Goal: Task Accomplishment & Management: Manage account settings

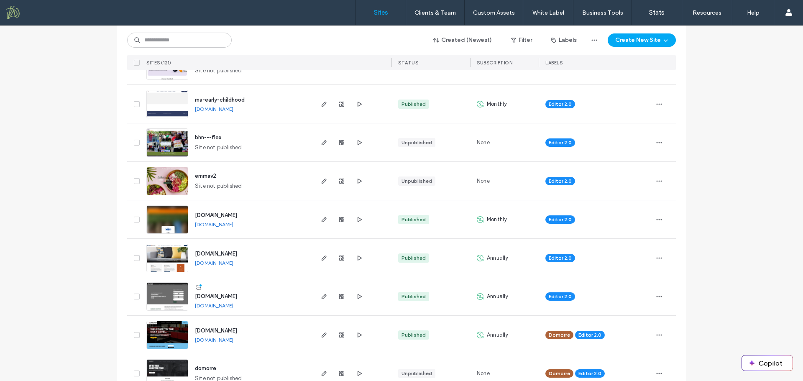
scroll to position [84, 0]
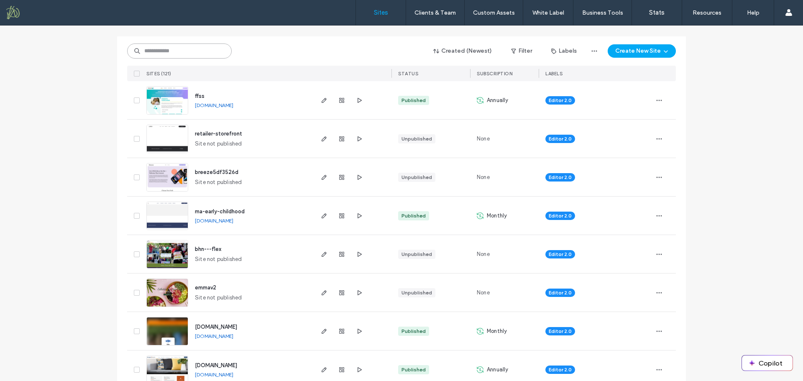
click at [183, 51] on input at bounding box center [179, 50] width 105 height 15
type input "*****"
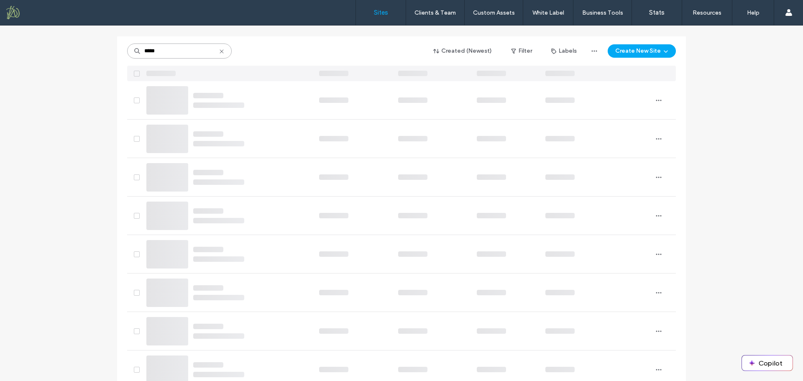
scroll to position [0, 0]
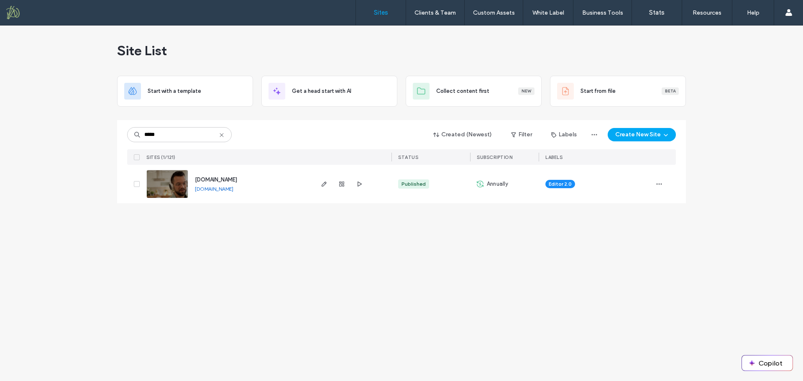
click at [230, 179] on span "www.creativearttherapies.com" at bounding box center [216, 179] width 42 height 6
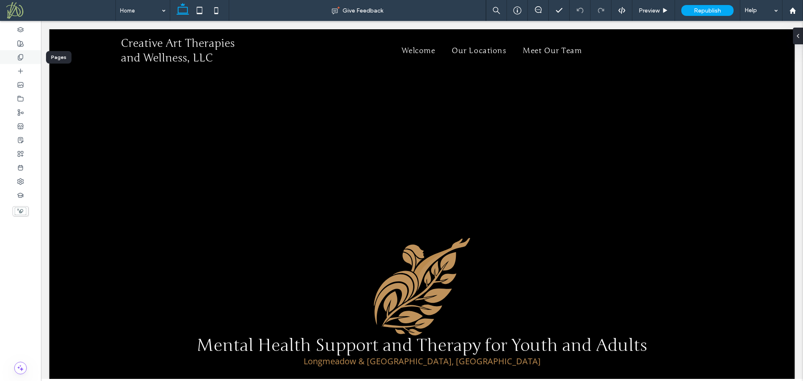
click at [30, 58] on div at bounding box center [20, 57] width 41 height 14
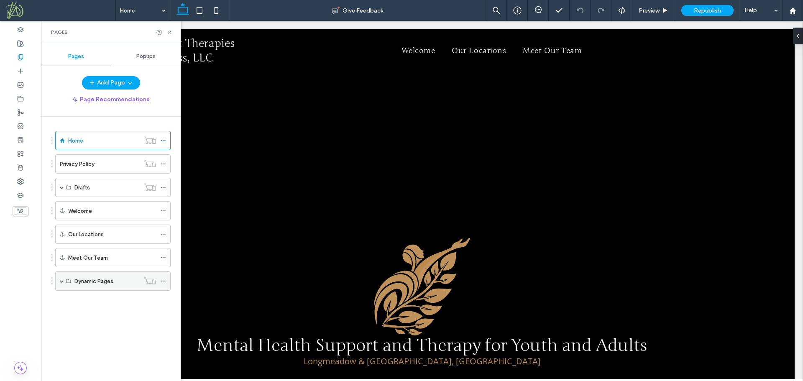
click at [59, 281] on div "Dynamic Pages" at bounding box center [112, 280] width 115 height 19
click at [62, 281] on span at bounding box center [62, 281] width 4 height 4
click at [100, 300] on div "Team" at bounding box center [101, 300] width 54 height 9
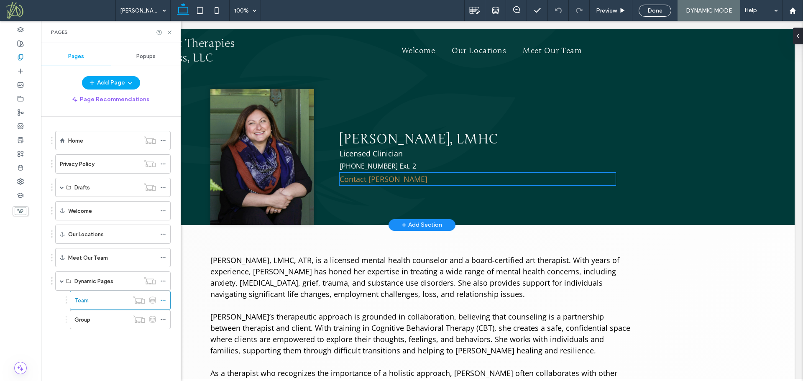
click at [365, 178] on link "Contact Sarah" at bounding box center [384, 179] width 88 height 10
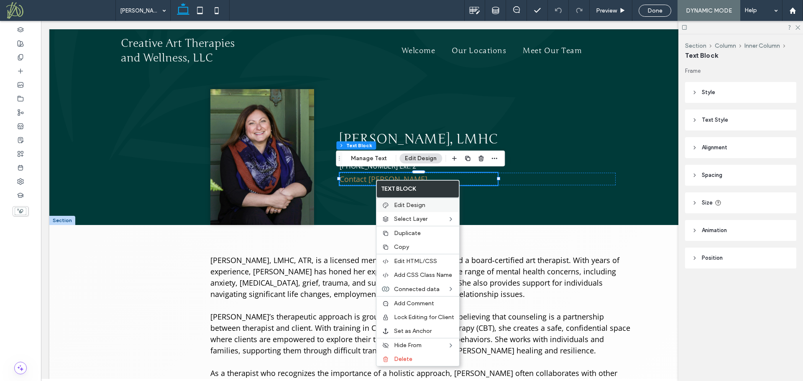
click at [412, 204] on span "Edit Design" at bounding box center [409, 205] width 31 height 7
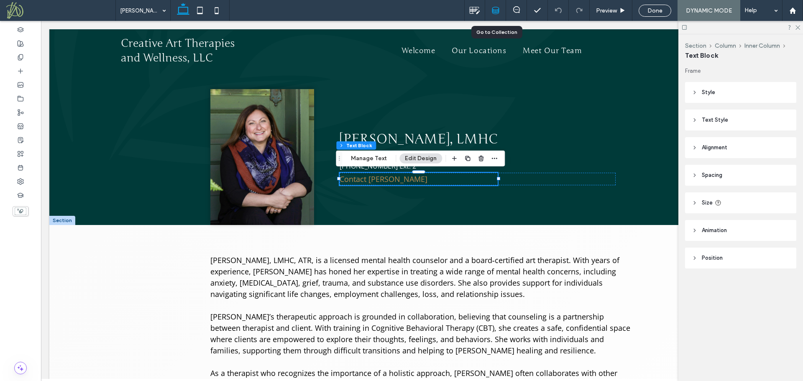
click at [498, 12] on icon at bounding box center [496, 11] width 8 height 8
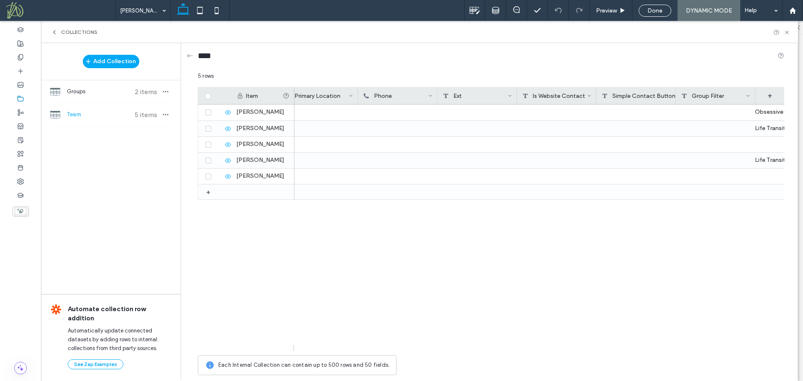
scroll to position [0, 651]
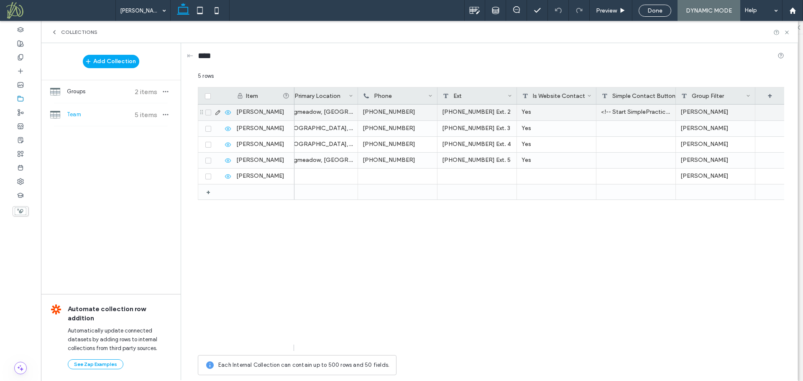
click at [217, 112] on icon at bounding box center [217, 112] width 7 height 7
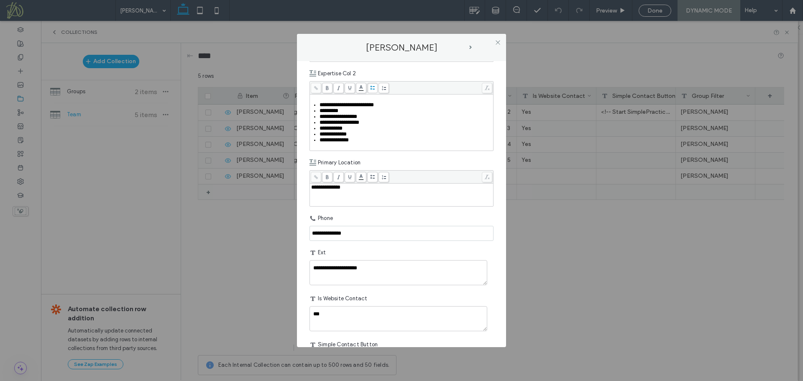
scroll to position [744, 0]
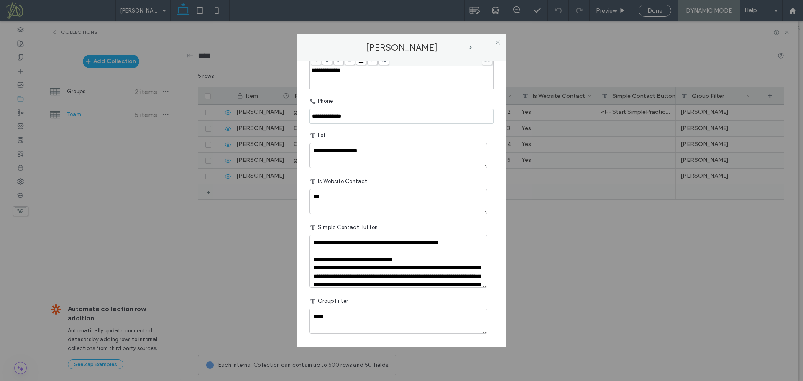
drag, startPoint x: 485, startPoint y: 284, endPoint x: 483, endPoint y: 312, distance: 27.6
click at [483, 288] on textarea "**********" at bounding box center [398, 261] width 178 height 53
drag, startPoint x: 414, startPoint y: 270, endPoint x: 337, endPoint y: 270, distance: 76.1
click at [337, 270] on textarea "**********" at bounding box center [398, 261] width 178 height 53
click at [500, 41] on use at bounding box center [497, 42] width 4 height 4
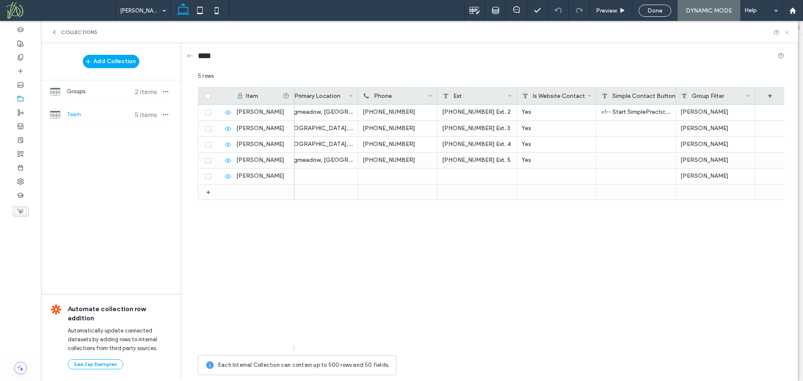
click at [787, 31] on icon at bounding box center [787, 32] width 6 height 6
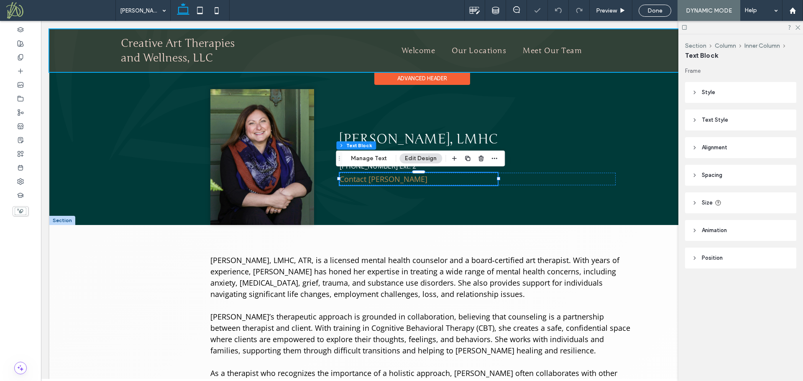
scroll to position [0, 0]
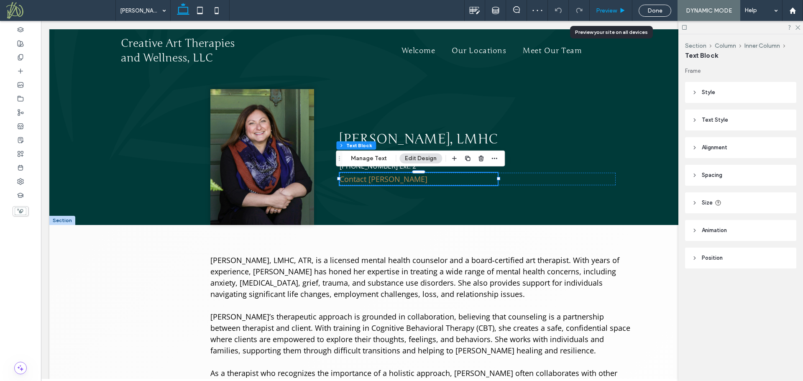
click at [608, 7] on span "Preview" at bounding box center [606, 10] width 21 height 7
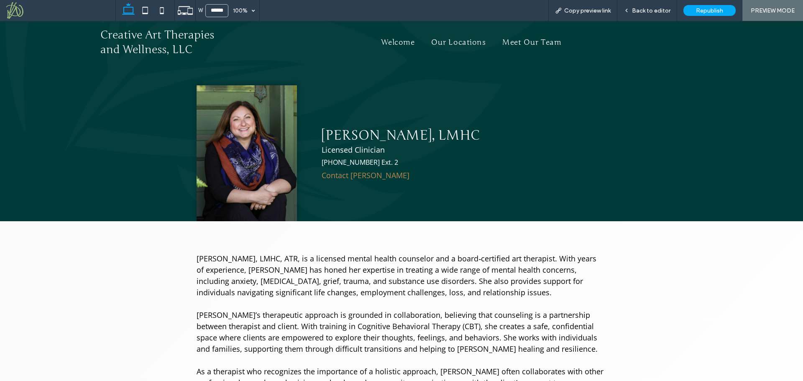
click at [358, 175] on link "Contact Sarah" at bounding box center [366, 175] width 88 height 10
click at [343, 174] on link "Contact Sarah" at bounding box center [366, 175] width 88 height 10
click at [652, 11] on span "Back to editor" at bounding box center [651, 10] width 38 height 7
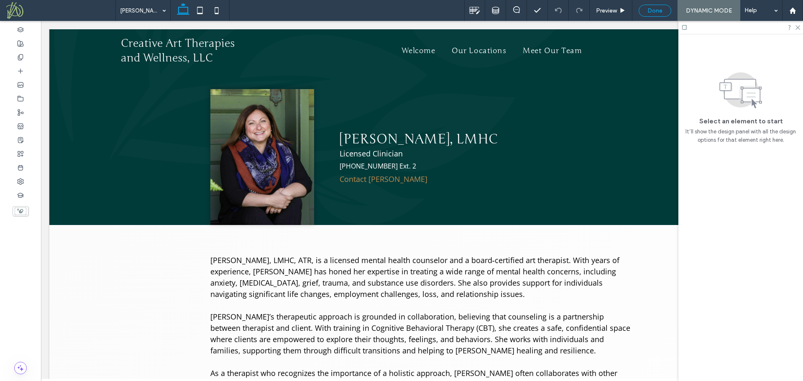
click at [653, 13] on span "Done" at bounding box center [654, 10] width 15 height 7
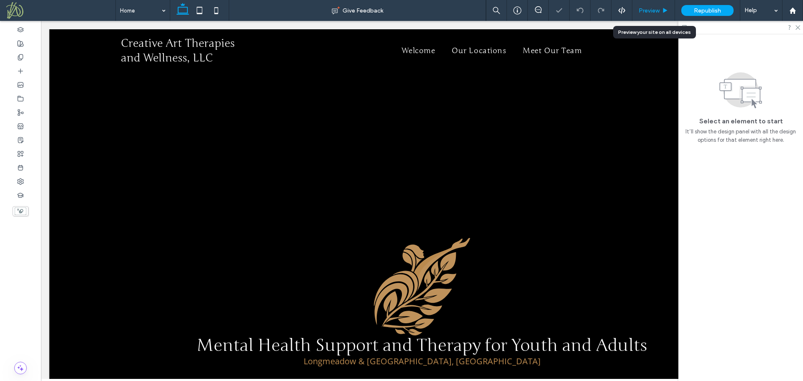
click at [650, 10] on span "Preview" at bounding box center [648, 10] width 21 height 7
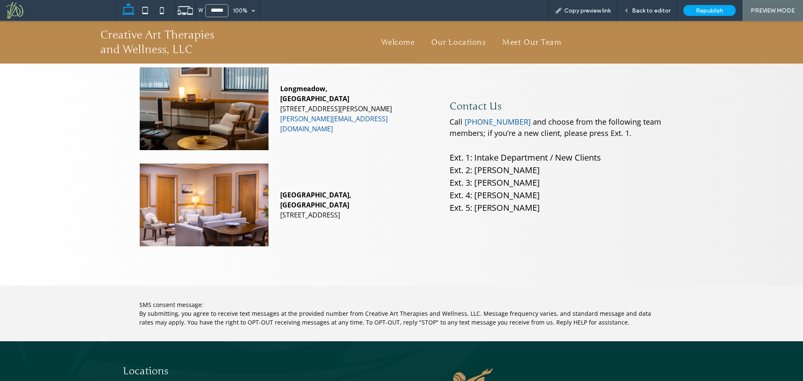
scroll to position [1471, 0]
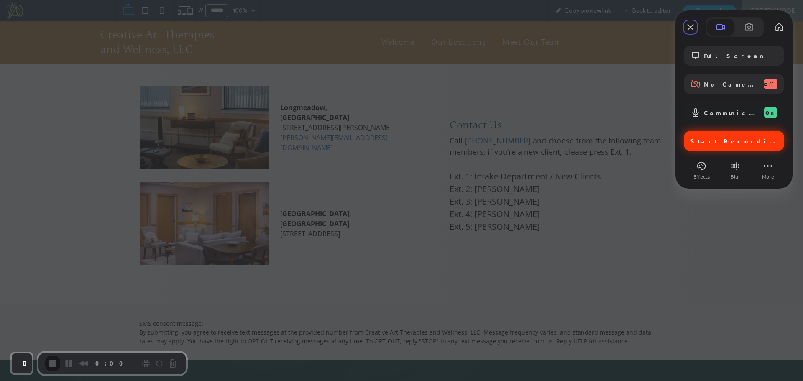
click at [732, 139] on span "Start Recording" at bounding box center [734, 141] width 89 height 8
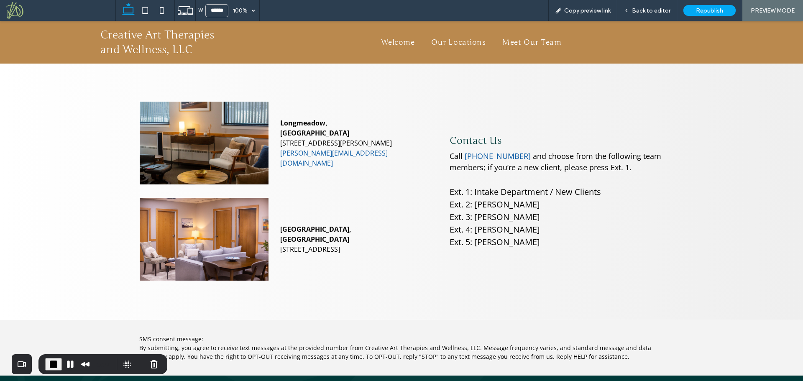
scroll to position [1430, 0]
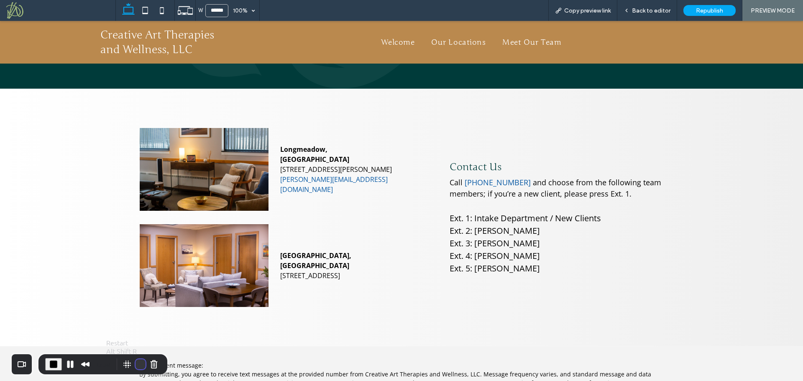
click at [139, 365] on button "Restart Recording" at bounding box center [140, 364] width 10 height 10
click at [656, 12] on span "Back to editor" at bounding box center [651, 10] width 38 height 7
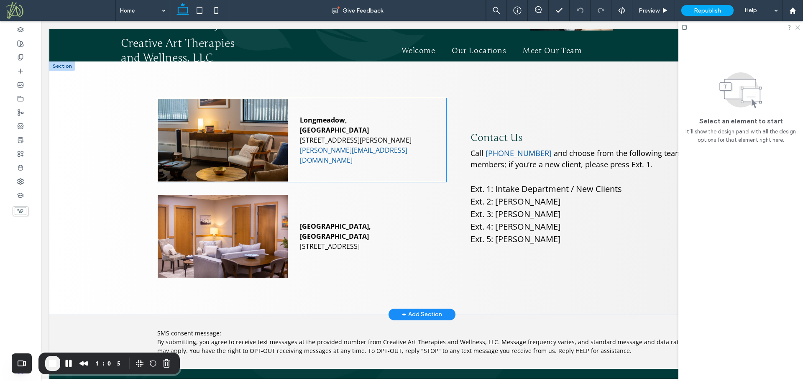
scroll to position [1414, 0]
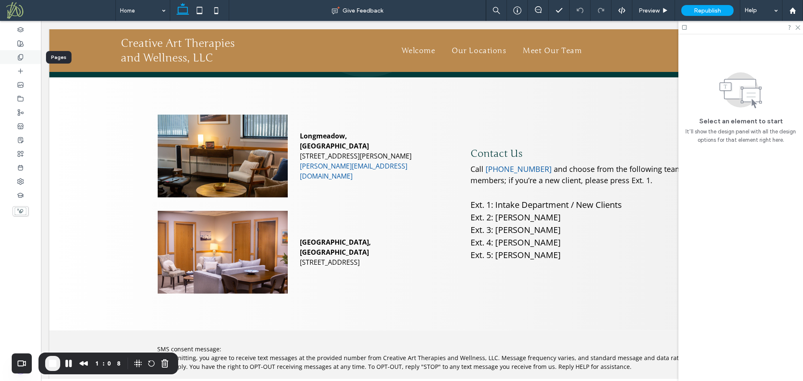
click at [21, 59] on icon at bounding box center [20, 57] width 7 height 7
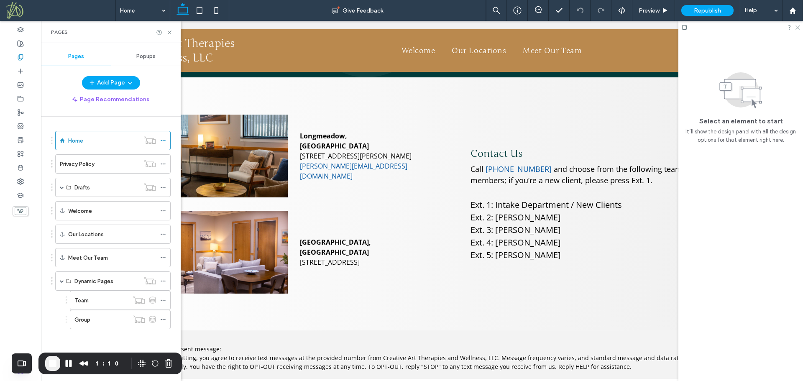
click at [105, 296] on div "Team" at bounding box center [101, 300] width 54 height 9
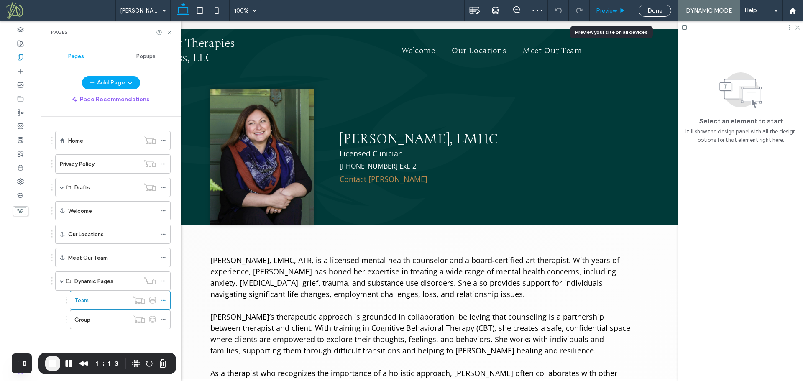
click at [613, 10] on span "Preview" at bounding box center [606, 10] width 21 height 7
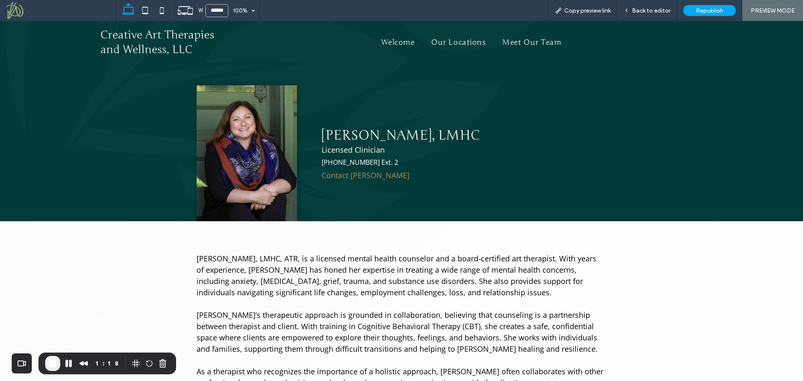
click at [337, 175] on link "Contact Sarah" at bounding box center [366, 175] width 88 height 10
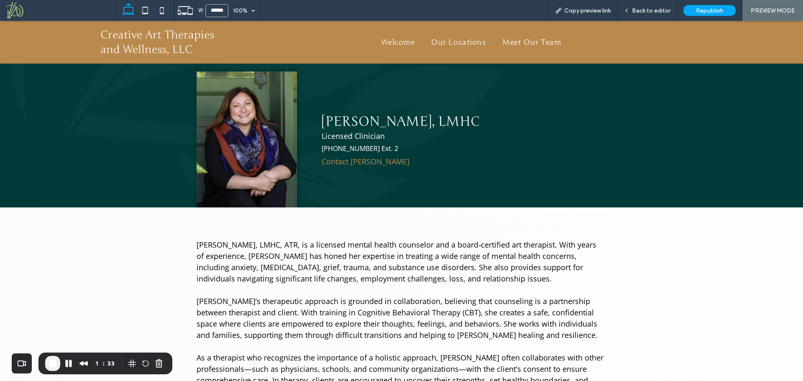
scroll to position [14, 0]
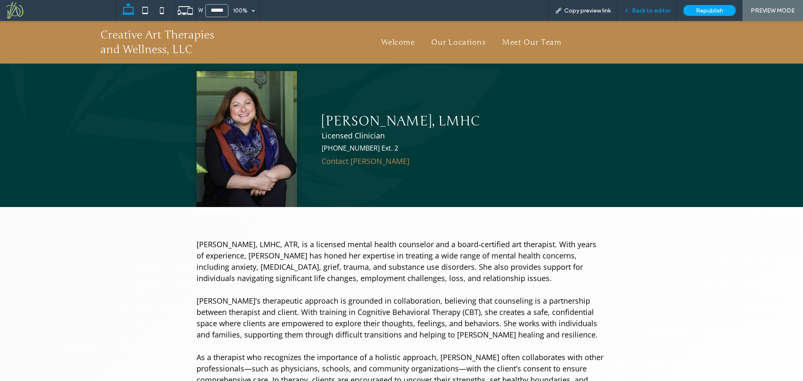
click at [644, 12] on span "Back to editor" at bounding box center [651, 10] width 38 height 7
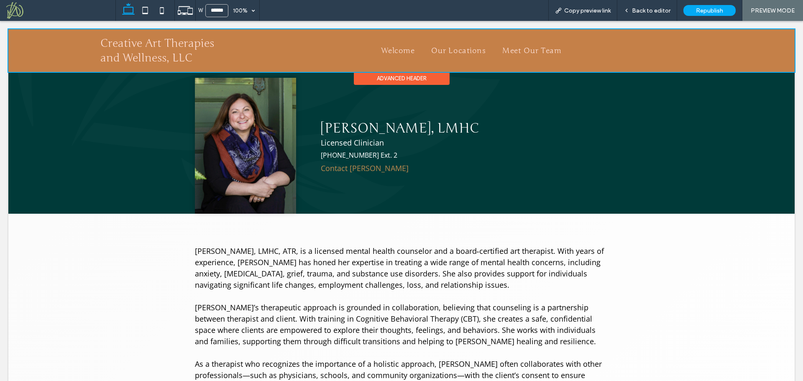
scroll to position [23, 0]
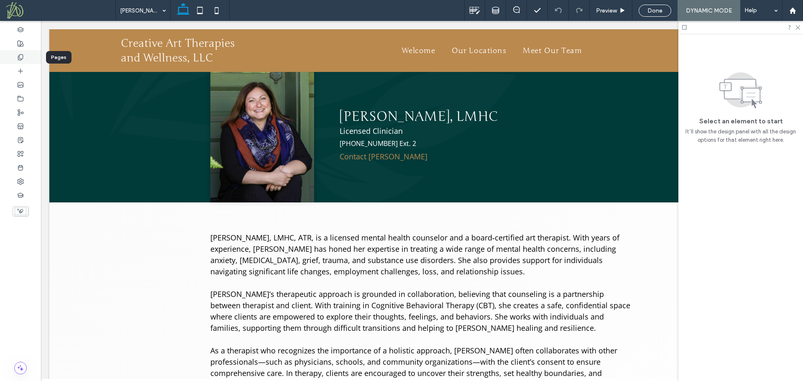
click at [19, 58] on use at bounding box center [20, 56] width 5 height 5
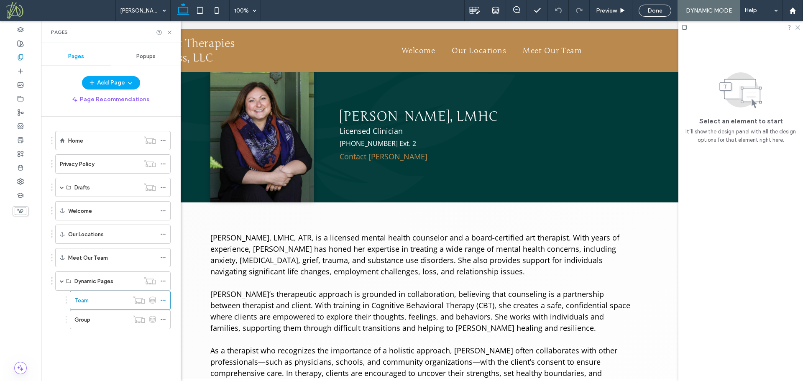
click at [94, 141] on div "Home" at bounding box center [103, 140] width 71 height 9
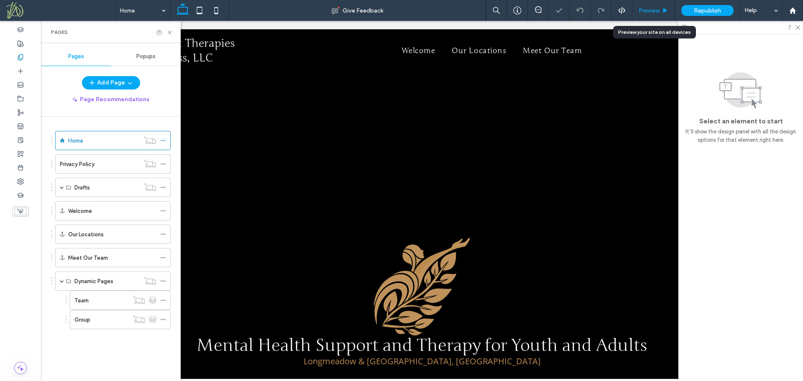
drag, startPoint x: 646, startPoint y: 10, endPoint x: 600, endPoint y: 62, distance: 69.9
click at [646, 10] on span "Preview" at bounding box center [648, 10] width 21 height 7
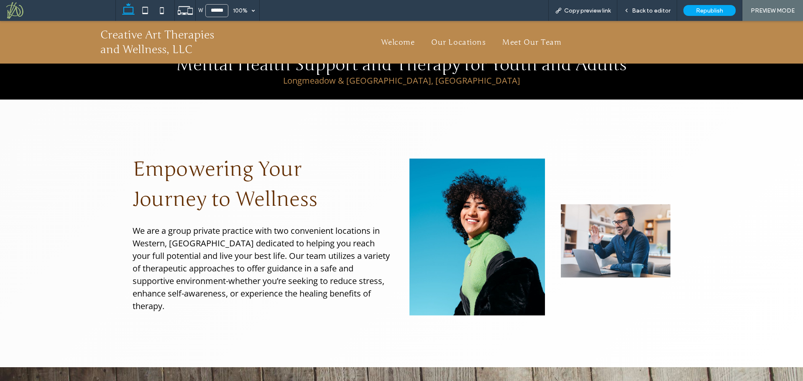
scroll to position [376, 0]
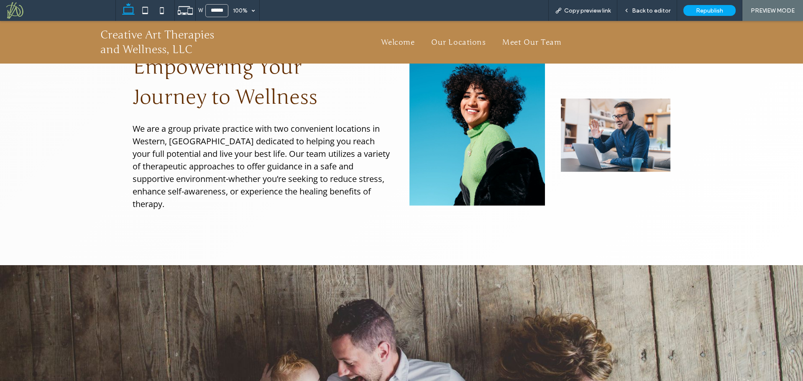
click at [455, 43] on span "Our Locations" at bounding box center [458, 42] width 54 height 9
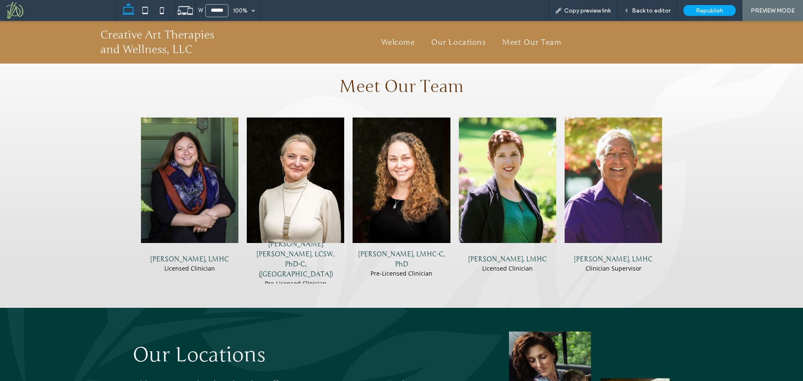
scroll to position [1043, 0]
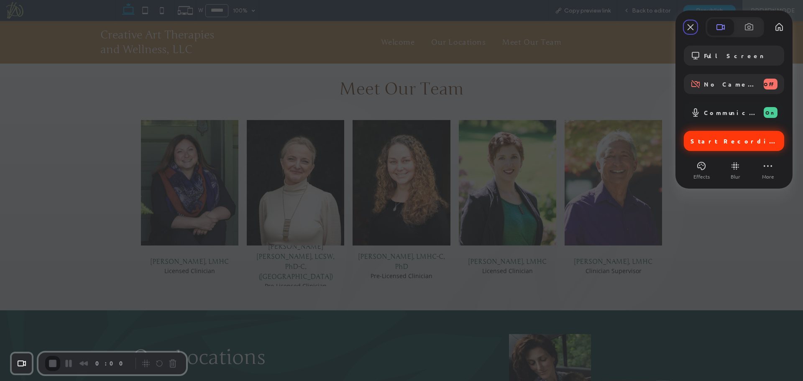
click at [730, 142] on span "Start Recording" at bounding box center [734, 141] width 89 height 8
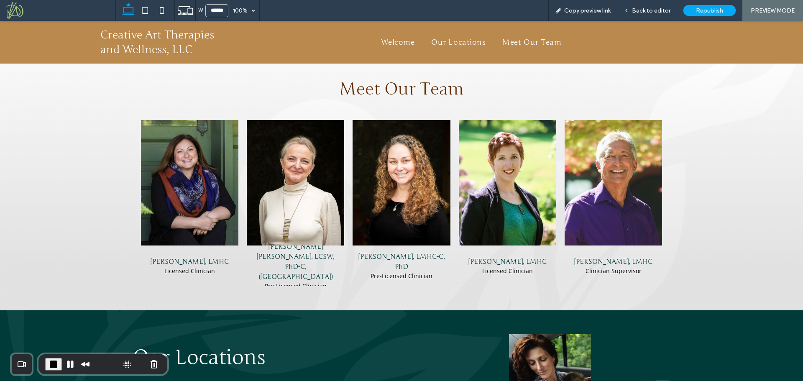
click at [467, 43] on span "Our Locations" at bounding box center [458, 42] width 54 height 9
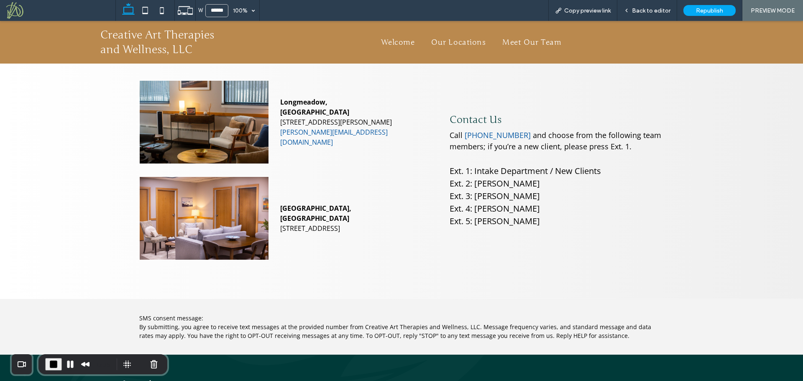
scroll to position [1557, 0]
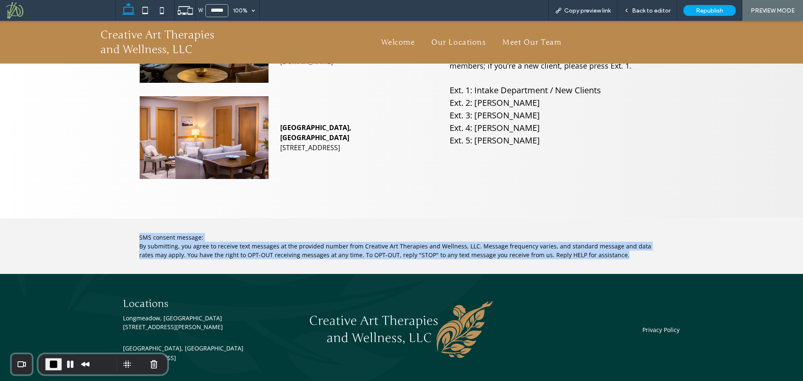
drag, startPoint x: 191, startPoint y: 217, endPoint x: 742, endPoint y: 244, distance: 551.7
click at [742, 244] on div "SMS consent message: By submitting, you agree to receive text messages at the p…" at bounding box center [401, 246] width 803 height 56
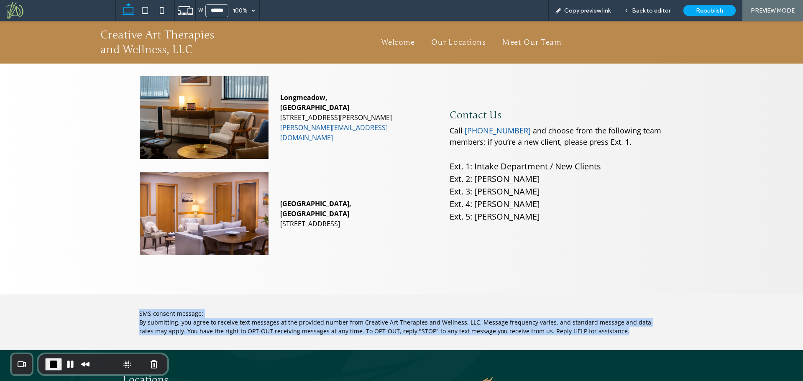
scroll to position [1474, 0]
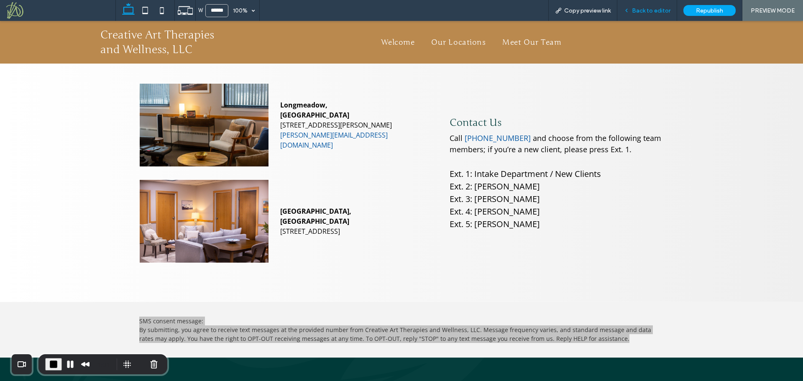
click at [640, 8] on span "Back to editor" at bounding box center [651, 10] width 38 height 7
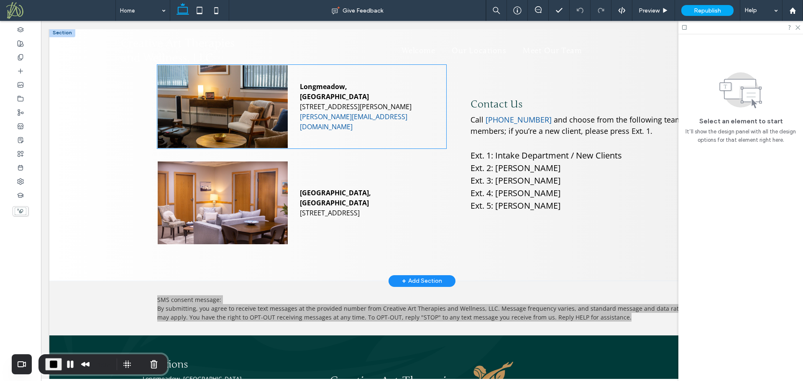
scroll to position [1458, 0]
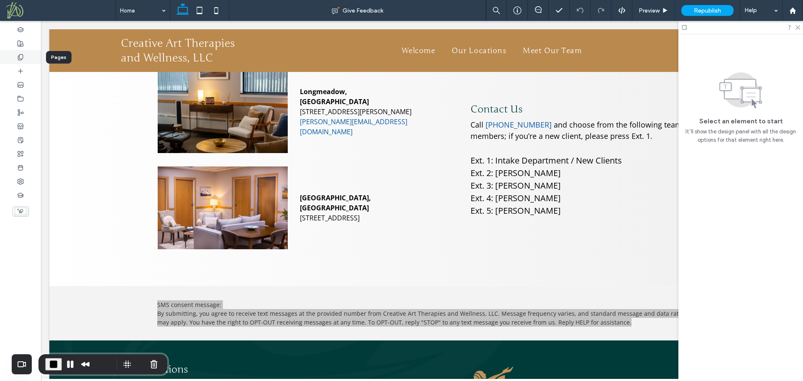
click at [21, 58] on icon at bounding box center [20, 57] width 7 height 7
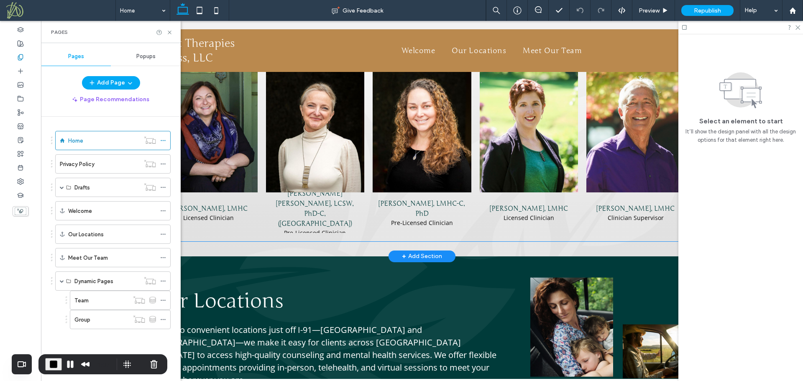
scroll to position [998, 0]
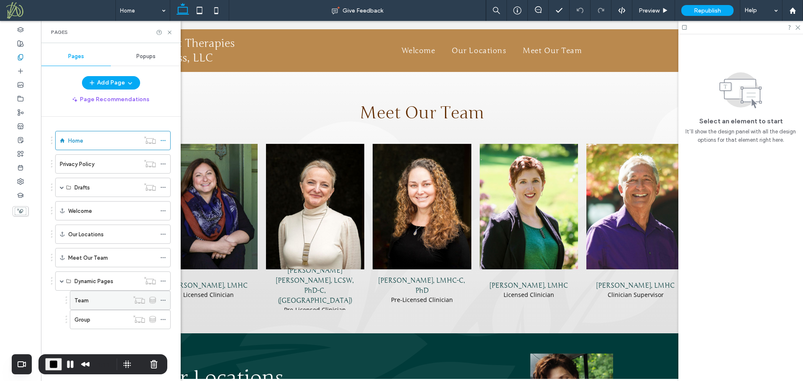
click at [104, 303] on div "Team" at bounding box center [101, 300] width 54 height 9
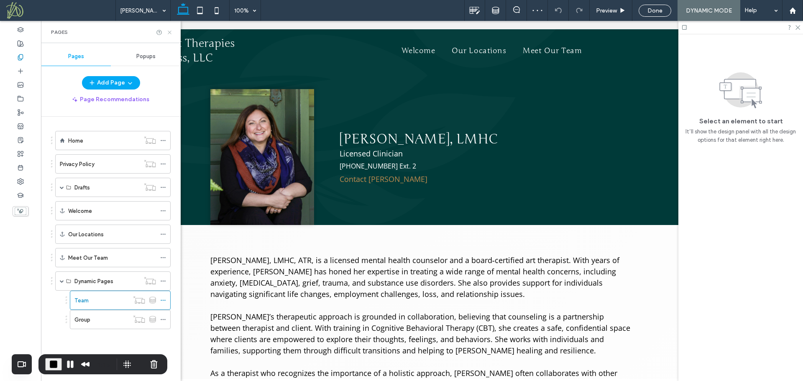
click at [170, 32] on use at bounding box center [169, 32] width 3 height 3
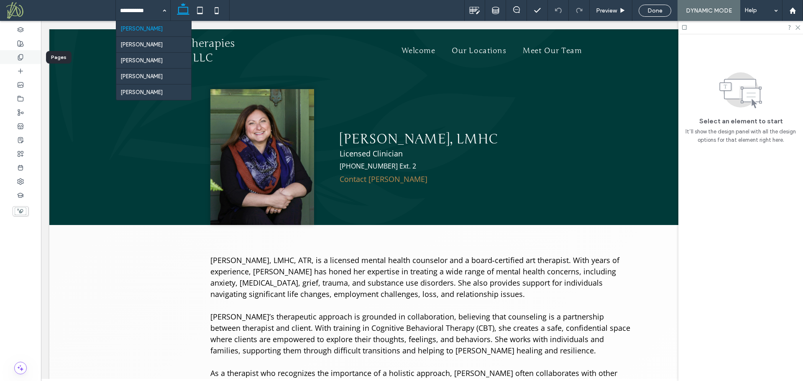
click at [18, 59] on use at bounding box center [20, 56] width 5 height 5
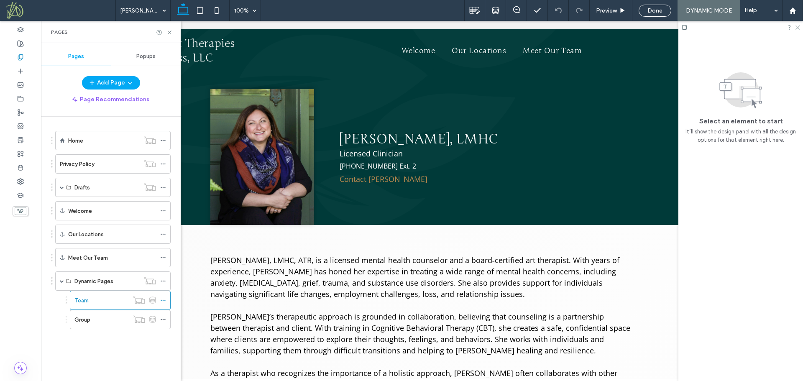
click at [90, 142] on div "Home" at bounding box center [103, 140] width 71 height 9
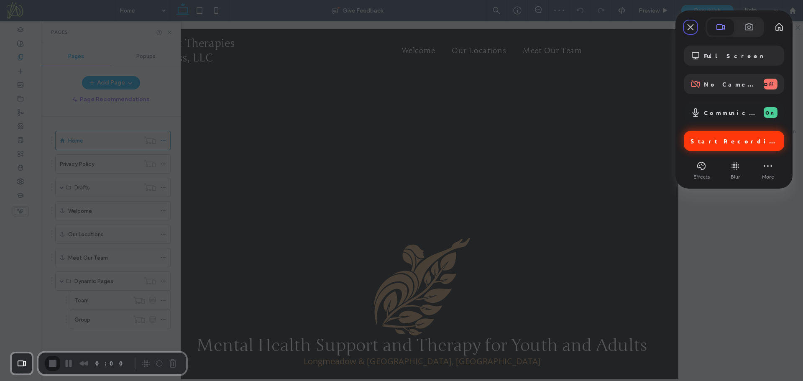
click at [717, 143] on span "Start Recording" at bounding box center [734, 141] width 89 height 8
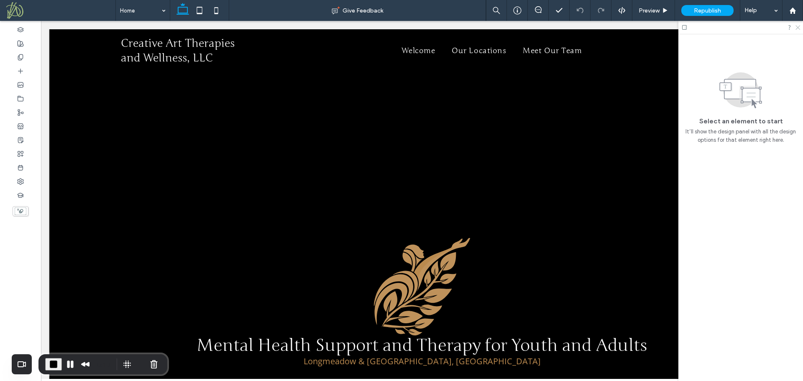
click at [799, 28] on icon at bounding box center [796, 26] width 5 height 5
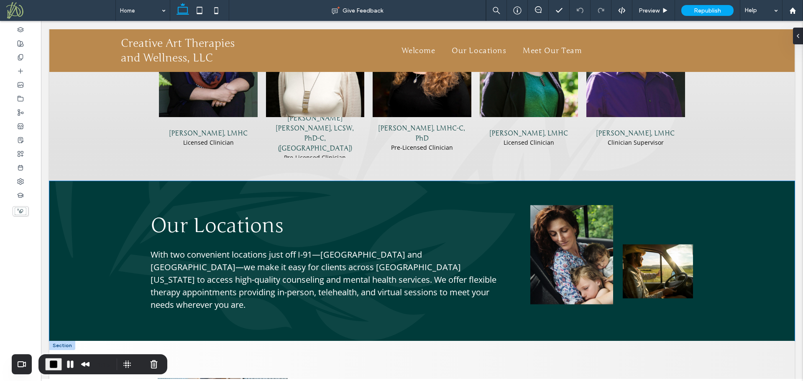
scroll to position [1131, 0]
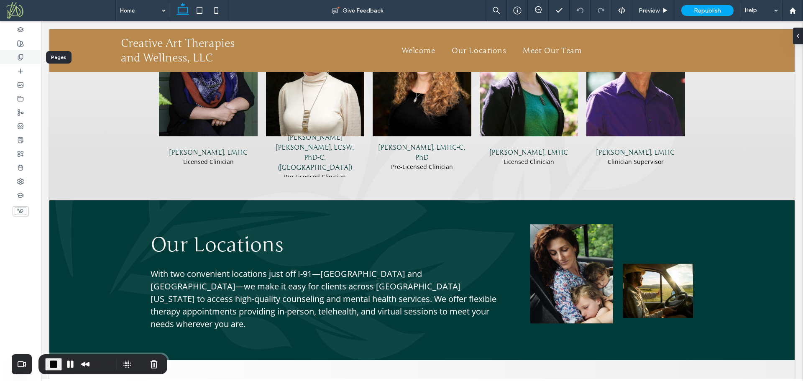
click at [20, 56] on icon at bounding box center [20, 57] width 7 height 7
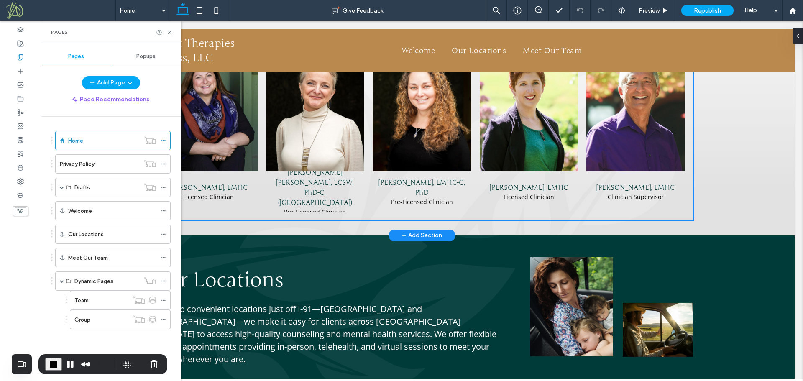
scroll to position [1047, 0]
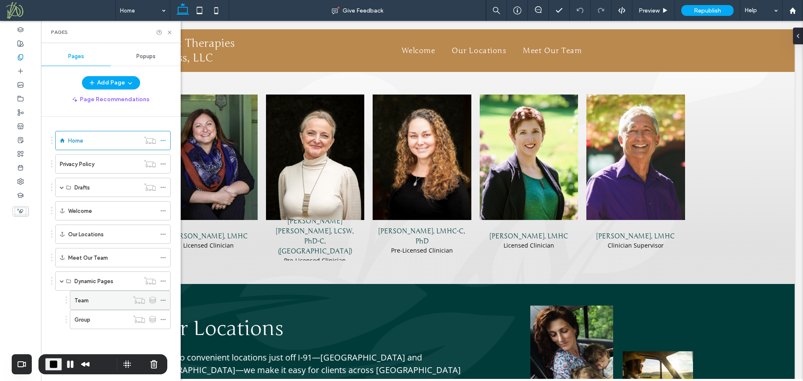
click at [107, 301] on div "Team" at bounding box center [101, 300] width 54 height 9
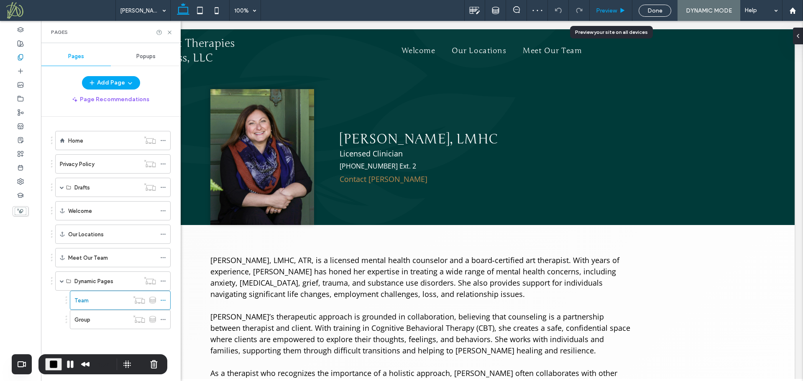
click at [608, 9] on span "Preview" at bounding box center [606, 10] width 21 height 7
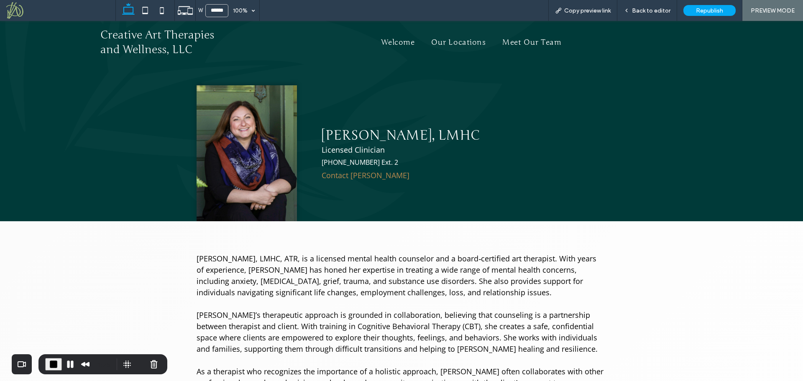
click at [331, 176] on link "Contact Sarah" at bounding box center [366, 175] width 88 height 10
click at [350, 177] on link "Contact Sarah" at bounding box center [366, 175] width 88 height 10
click at [351, 177] on link "Contact Sarah" at bounding box center [366, 175] width 88 height 10
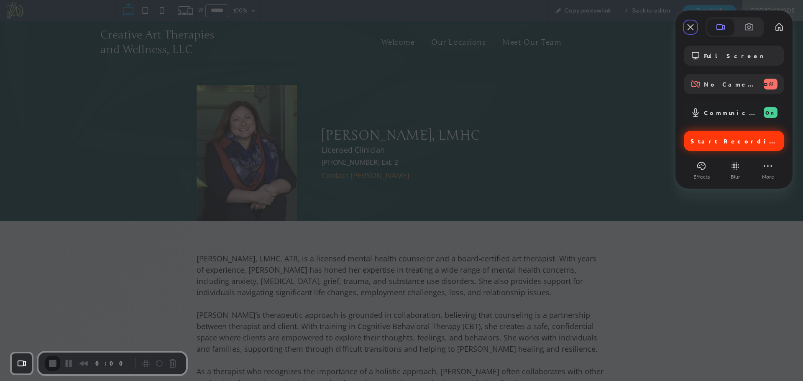
click at [703, 142] on span "Start Recording" at bounding box center [733, 141] width 87 height 8
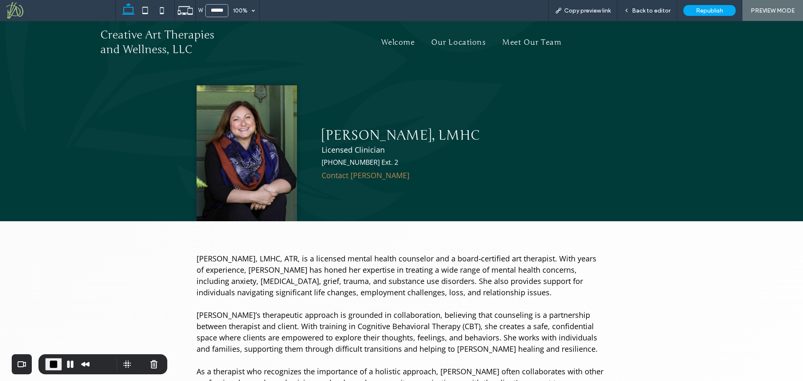
click at [355, 176] on link "Contact Sarah" at bounding box center [366, 175] width 88 height 10
click at [343, 175] on link "Contact Sarah" at bounding box center [366, 175] width 88 height 10
click at [152, 366] on button "Cancel Recording" at bounding box center [153, 363] width 13 height 13
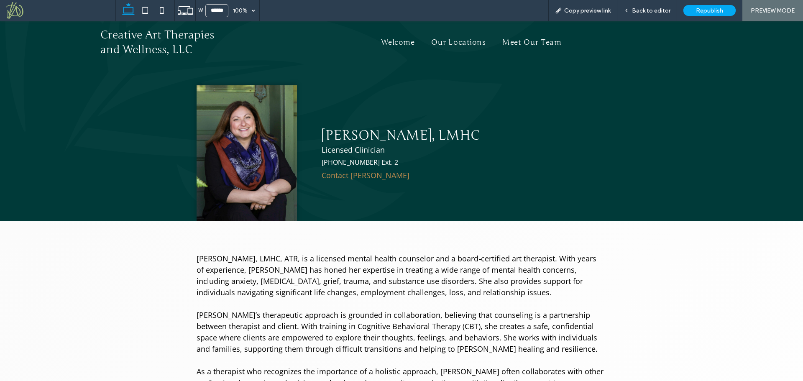
click at [155, 42] on p "and Wellness, LLC" at bounding box center [169, 49] width 138 height 15
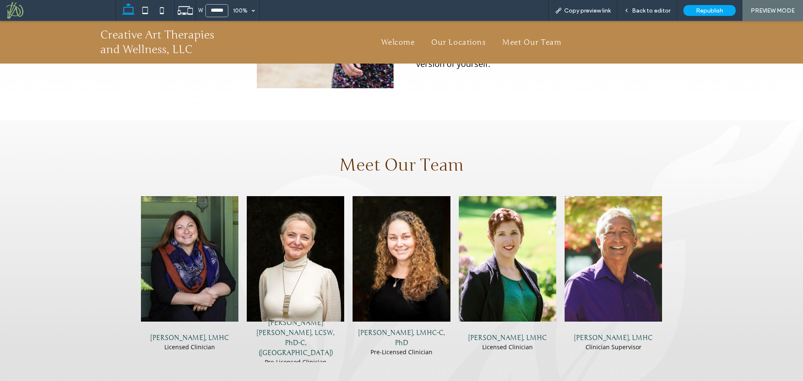
scroll to position [962, 0]
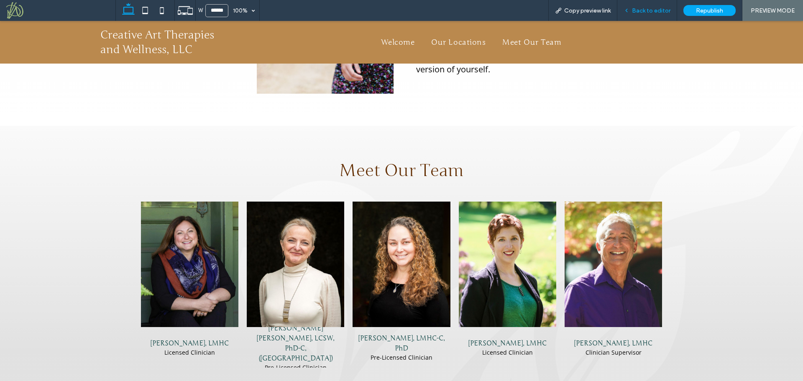
click at [654, 11] on span "Back to editor" at bounding box center [651, 10] width 38 height 7
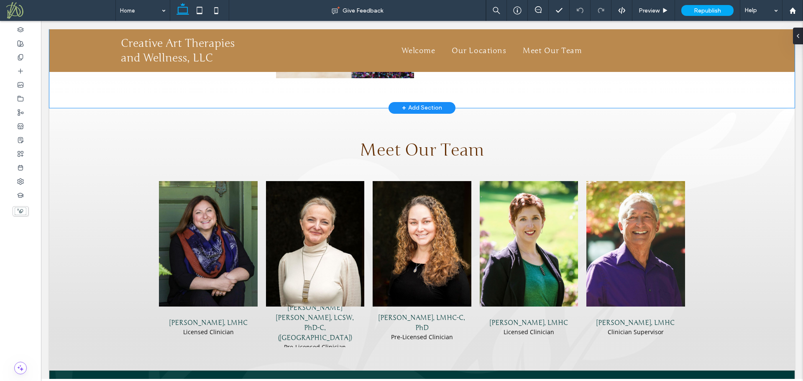
scroll to position [957, 0]
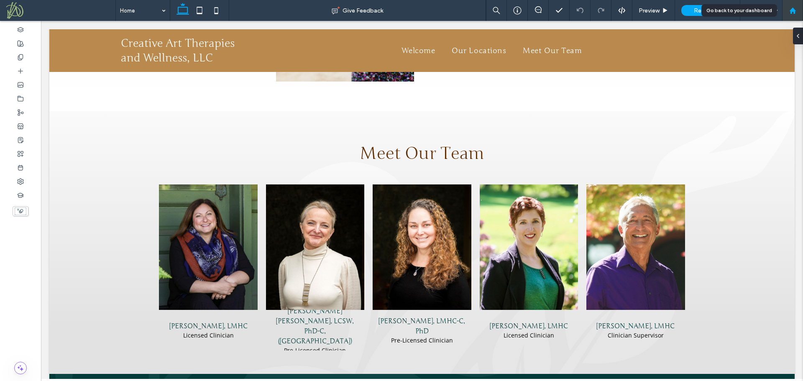
click at [792, 10] on use at bounding box center [792, 10] width 6 height 6
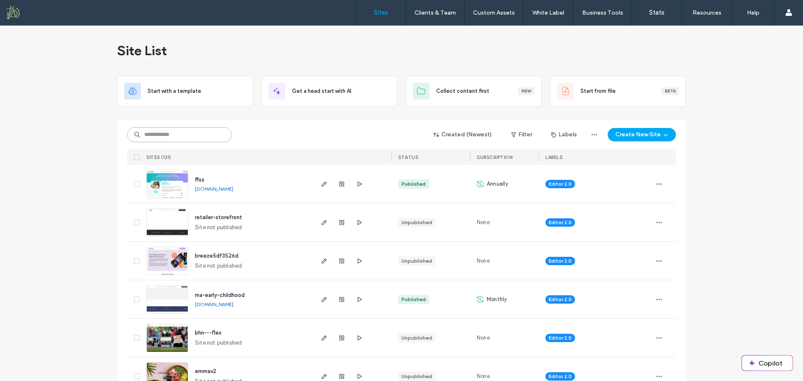
click at [179, 136] on input at bounding box center [179, 134] width 105 height 15
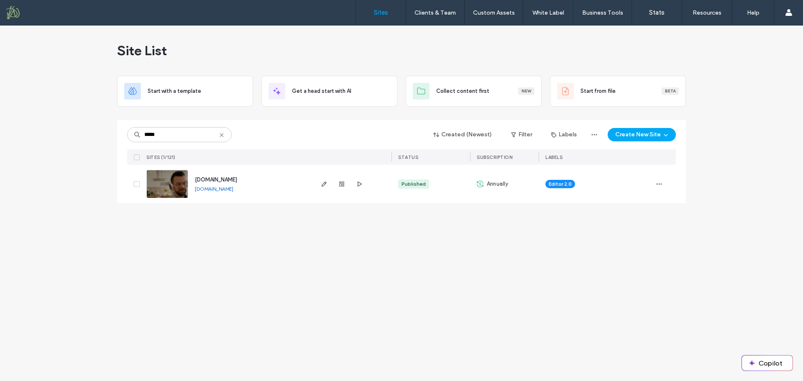
click at [212, 189] on link "www.creativearttherapies.com" at bounding box center [214, 189] width 38 height 6
drag, startPoint x: 183, startPoint y: 136, endPoint x: 117, endPoint y: 139, distance: 65.7
click at [126, 142] on div "***** Created (Newest) Filter Labels Create New Site SITES (1/121) STATUS SUBSC…" at bounding box center [401, 161] width 569 height 83
type input "****"
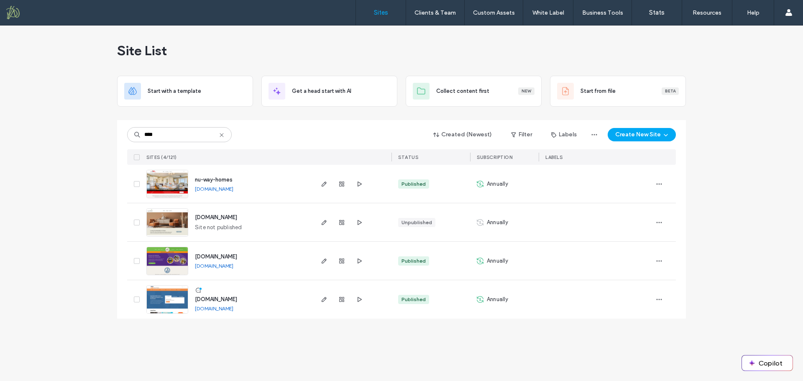
click at [232, 257] on span "[DOMAIN_NAME]" at bounding box center [216, 256] width 42 height 6
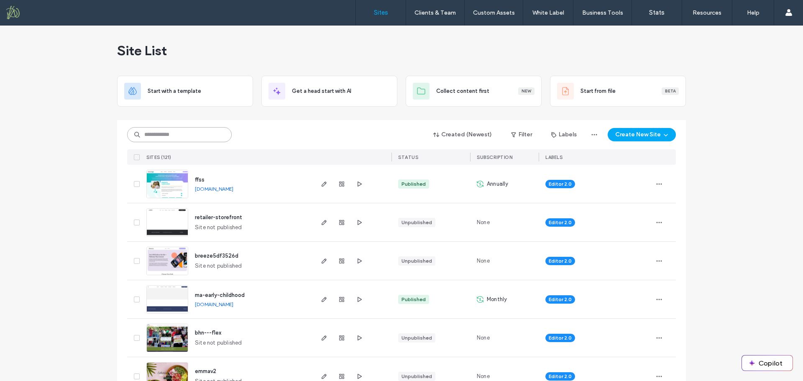
click at [152, 137] on input at bounding box center [179, 134] width 105 height 15
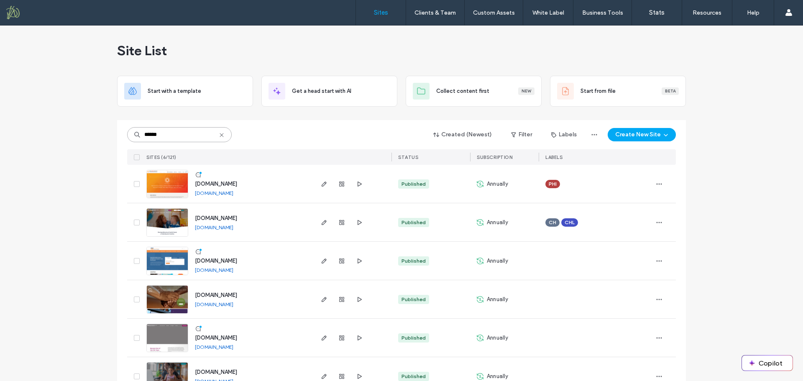
drag, startPoint x: 170, startPoint y: 138, endPoint x: 114, endPoint y: 126, distance: 57.6
click at [114, 128] on div "Site List Start with a template Get a head start with AI Collect content first …" at bounding box center [401, 216] width 803 height 380
type input "****"
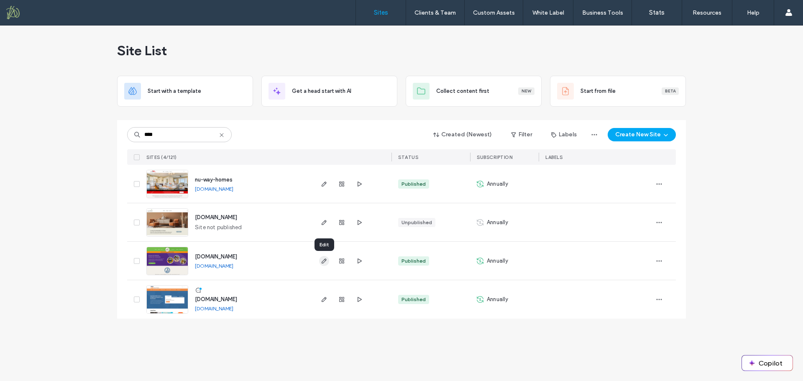
click at [322, 263] on icon "button" at bounding box center [324, 261] width 7 height 7
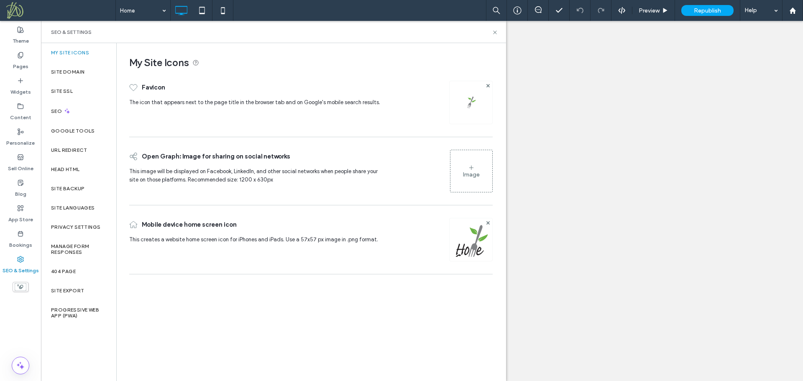
click at [82, 95] on div "Site SSL" at bounding box center [78, 91] width 75 height 19
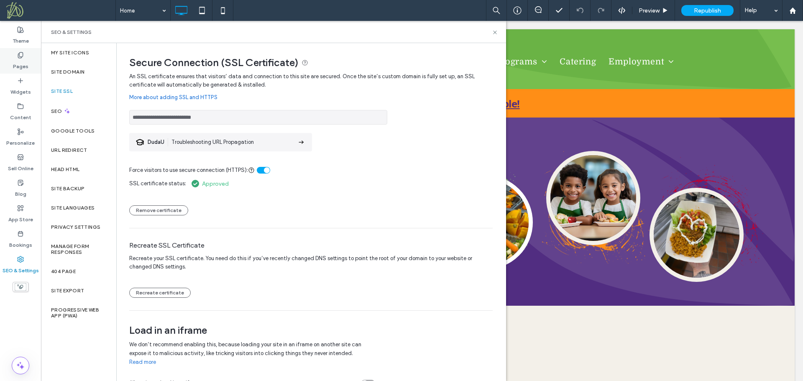
click at [28, 62] on label "Pages" at bounding box center [20, 65] width 15 height 12
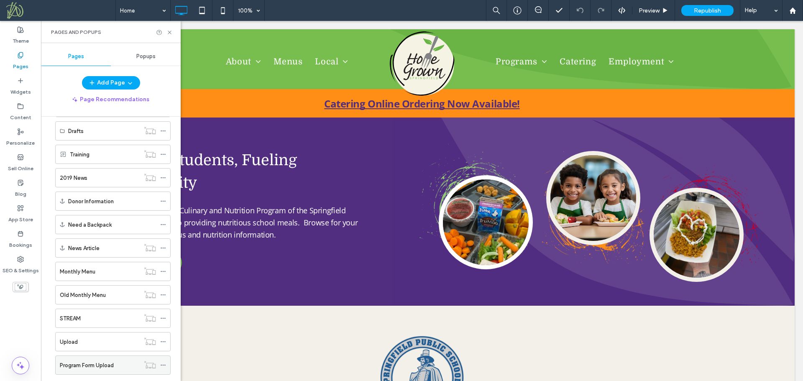
scroll to position [263, 0]
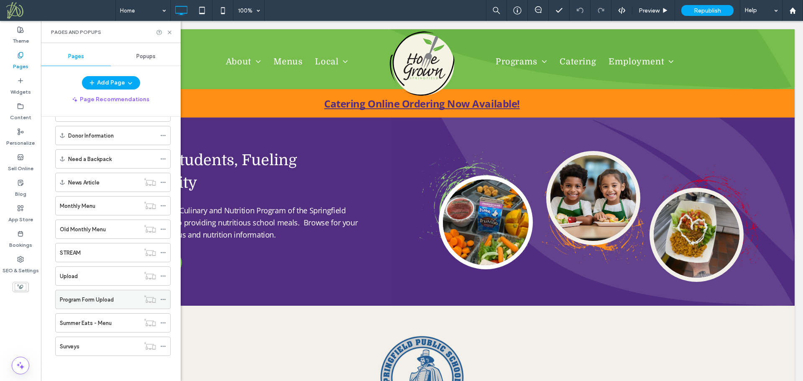
click at [108, 303] on label "Program Form Upload" at bounding box center [87, 299] width 54 height 15
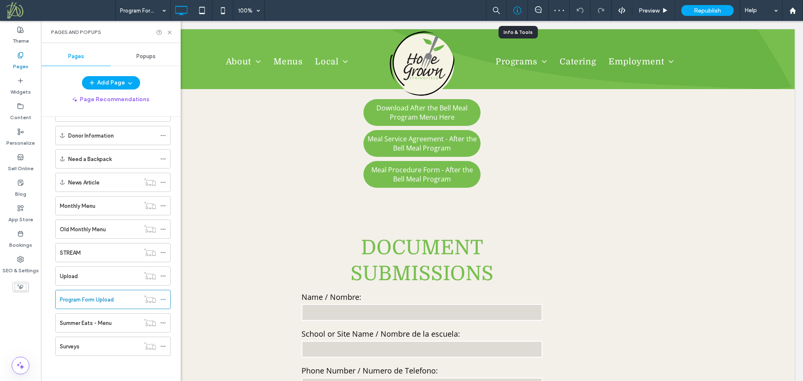
click at [519, 11] on icon at bounding box center [517, 10] width 8 height 8
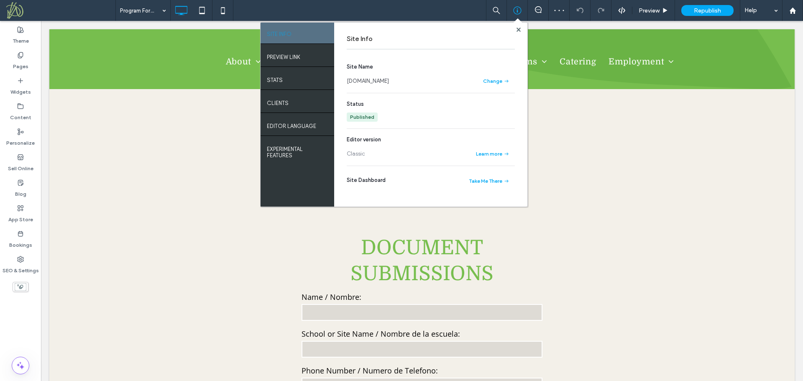
click at [383, 82] on link "[DOMAIN_NAME]" at bounding box center [368, 81] width 42 height 8
drag, startPoint x: 517, startPoint y: 28, endPoint x: 648, endPoint y: 129, distance: 165.4
click at [517, 28] on use at bounding box center [518, 29] width 4 height 4
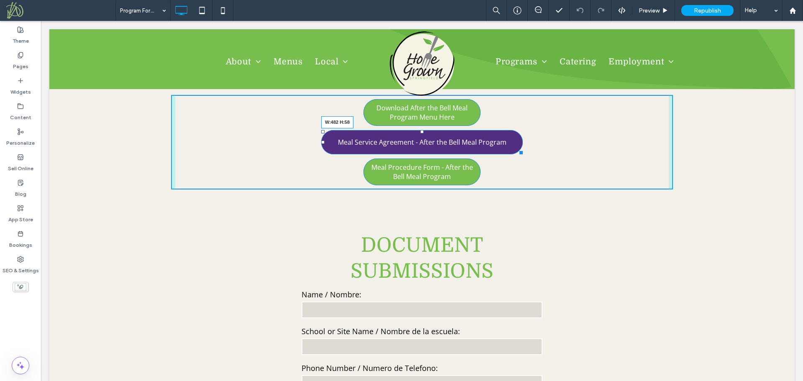
drag, startPoint x: 475, startPoint y: 154, endPoint x: 517, endPoint y: 152, distance: 42.3
click at [517, 152] on div at bounding box center [519, 151] width 6 height 6
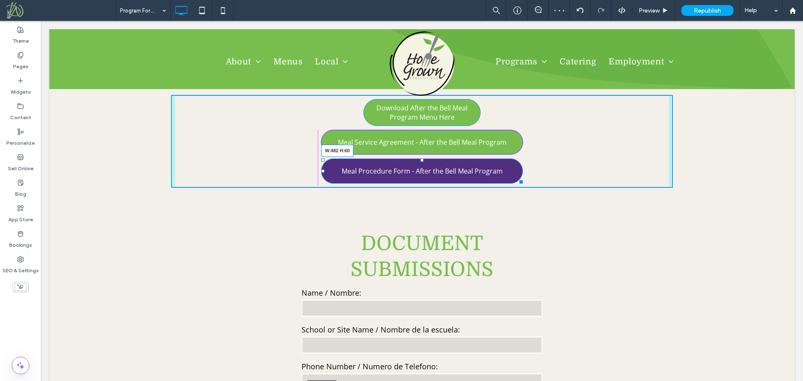
drag, startPoint x: 472, startPoint y: 179, endPoint x: 541, endPoint y: 182, distance: 68.6
click at [513, 178] on div "Download After the Bell Meal Program Menu Here Meal Service Agreement - After t…" at bounding box center [422, 141] width 502 height 93
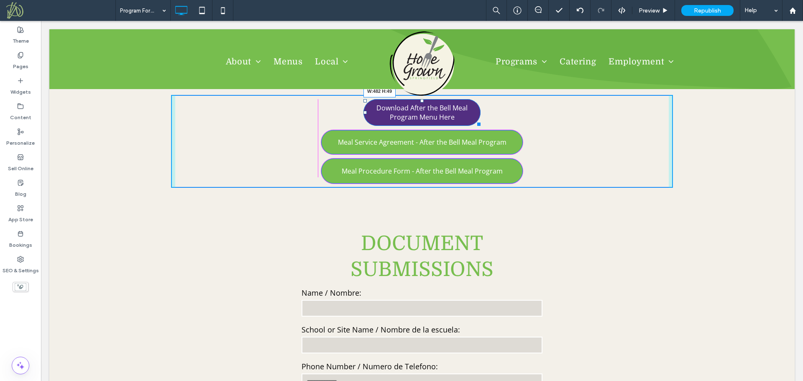
drag, startPoint x: 474, startPoint y: 121, endPoint x: 515, endPoint y: 115, distance: 41.0
click at [480, 120] on div at bounding box center [477, 123] width 6 height 6
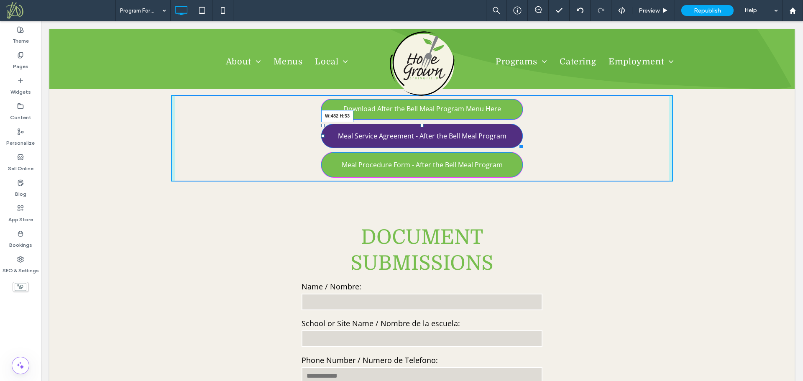
click at [517, 143] on div at bounding box center [519, 145] width 6 height 6
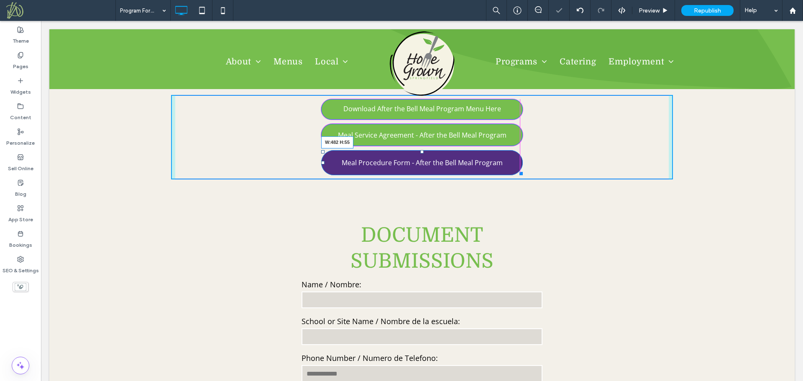
drag, startPoint x: 516, startPoint y: 173, endPoint x: 557, endPoint y: 191, distance: 45.5
click at [516, 171] on div at bounding box center [519, 172] width 6 height 6
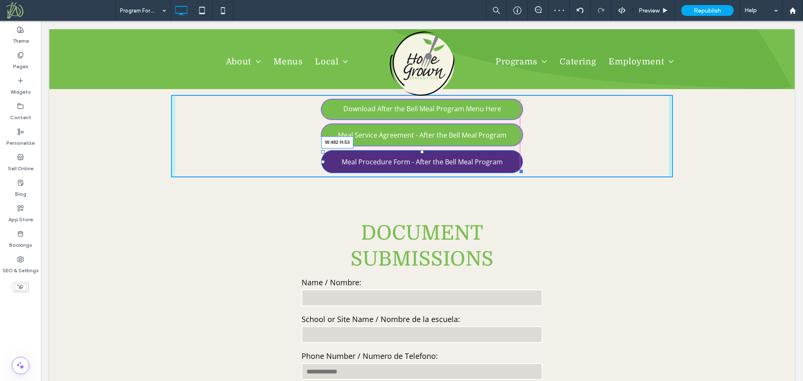
click at [516, 169] on div at bounding box center [519, 170] width 6 height 6
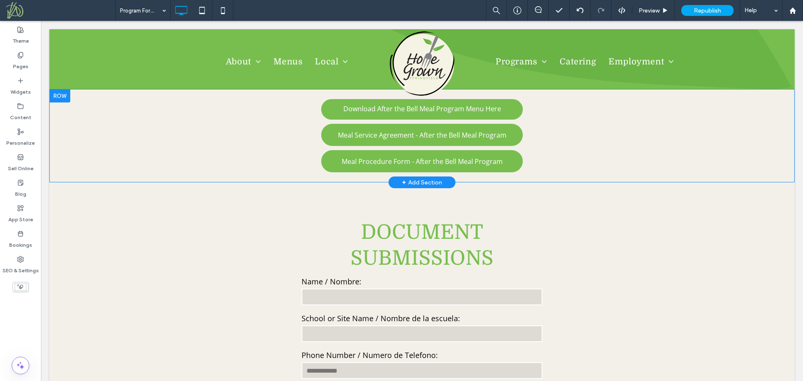
click at [89, 125] on div "Download After the Bell Meal Program Menu Here Meal Service Agreement - After t…" at bounding box center [421, 135] width 745 height 93
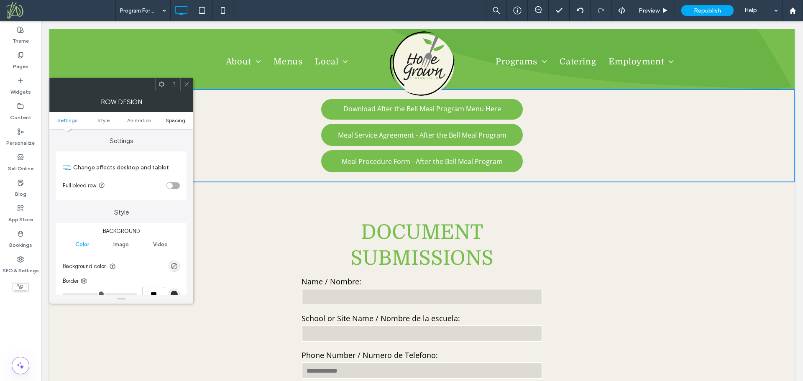
click at [173, 119] on span "Spacing" at bounding box center [176, 120] width 20 height 6
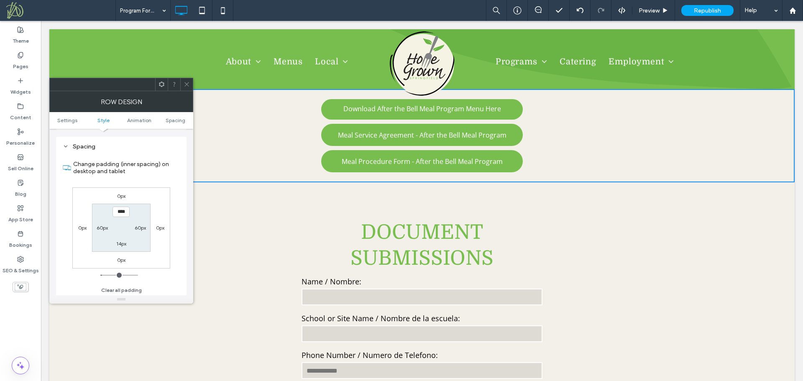
scroll to position [236, 0]
type input "**"
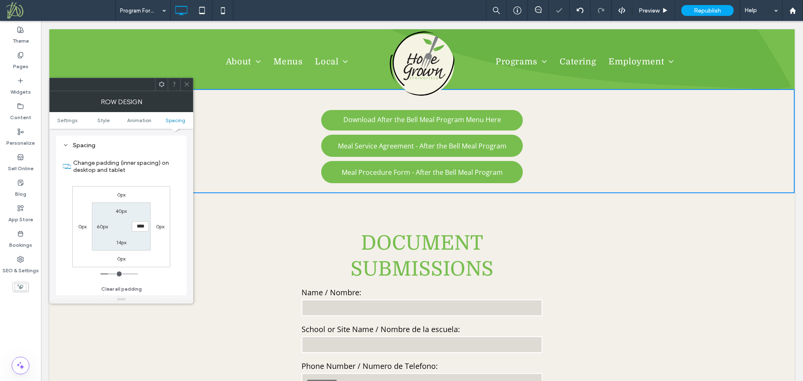
click at [190, 85] on div at bounding box center [186, 84] width 13 height 13
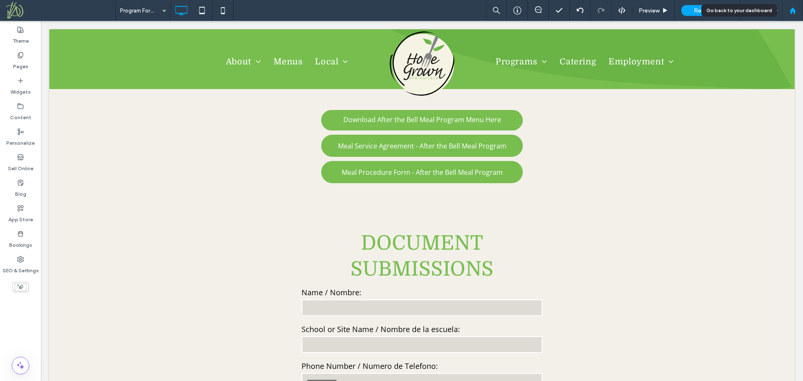
click at [791, 8] on icon at bounding box center [792, 10] width 7 height 7
